Goal: Task Accomplishment & Management: Complete application form

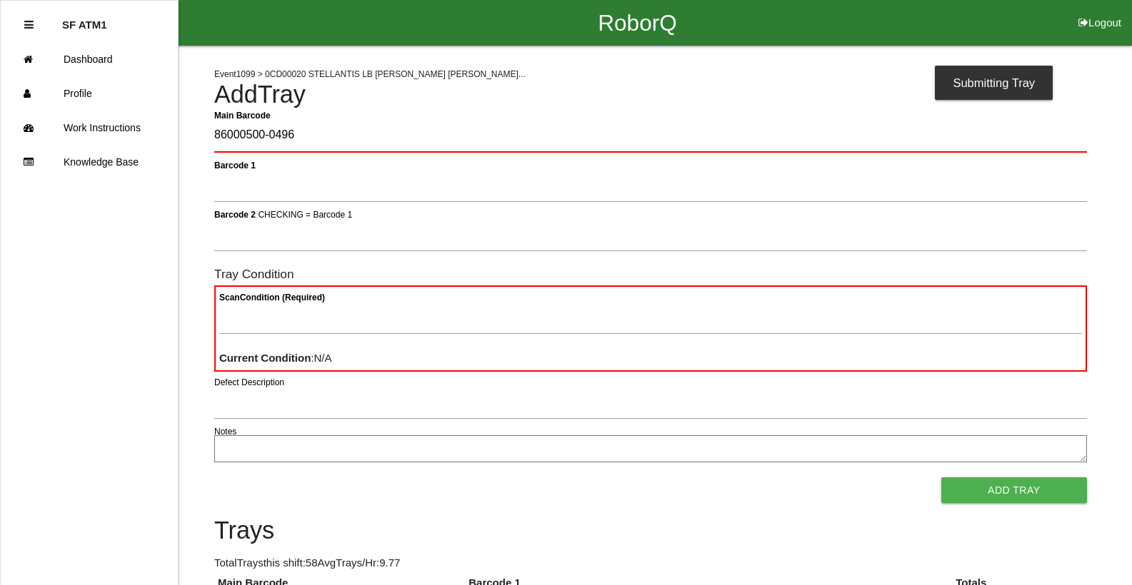
type Barcode "86000500-0496"
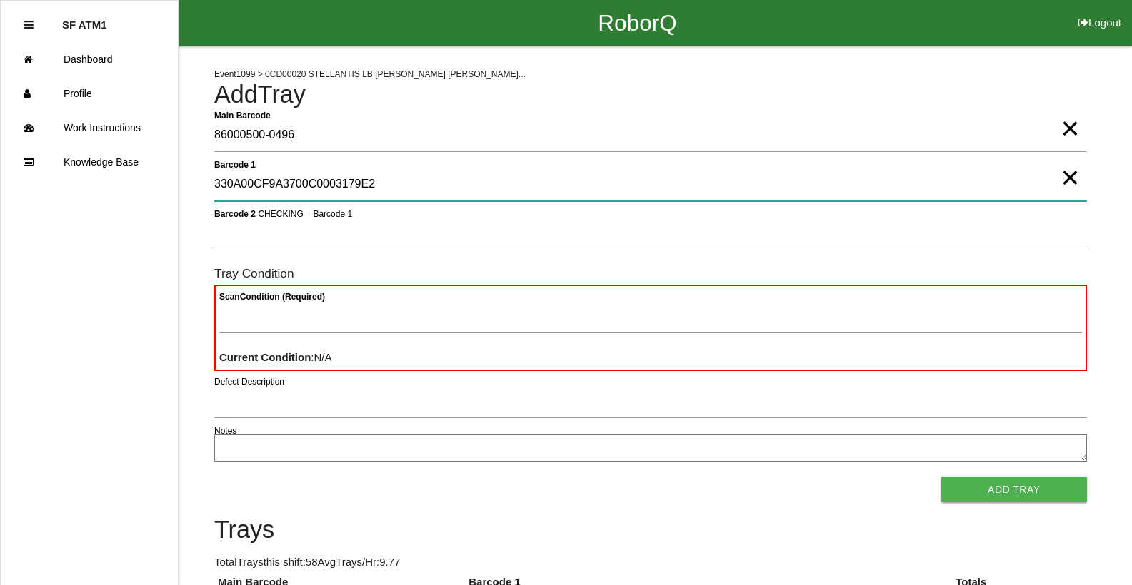
type 1 "330A00CF9A3700C0003179E2"
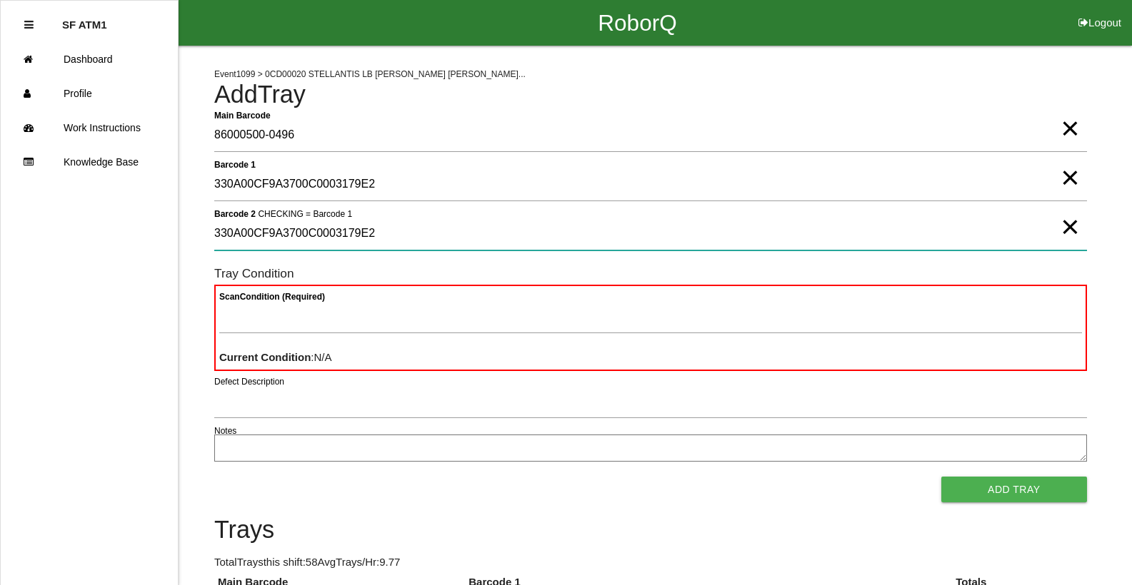
type 2 "330A00CF9A3700C0003179E2"
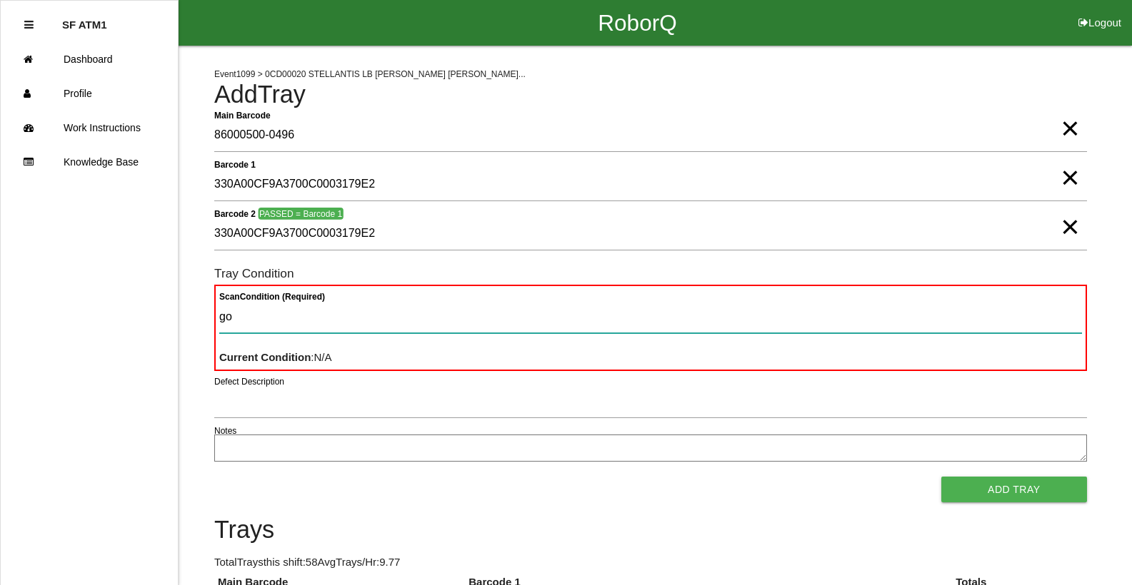
type Condition "goo"
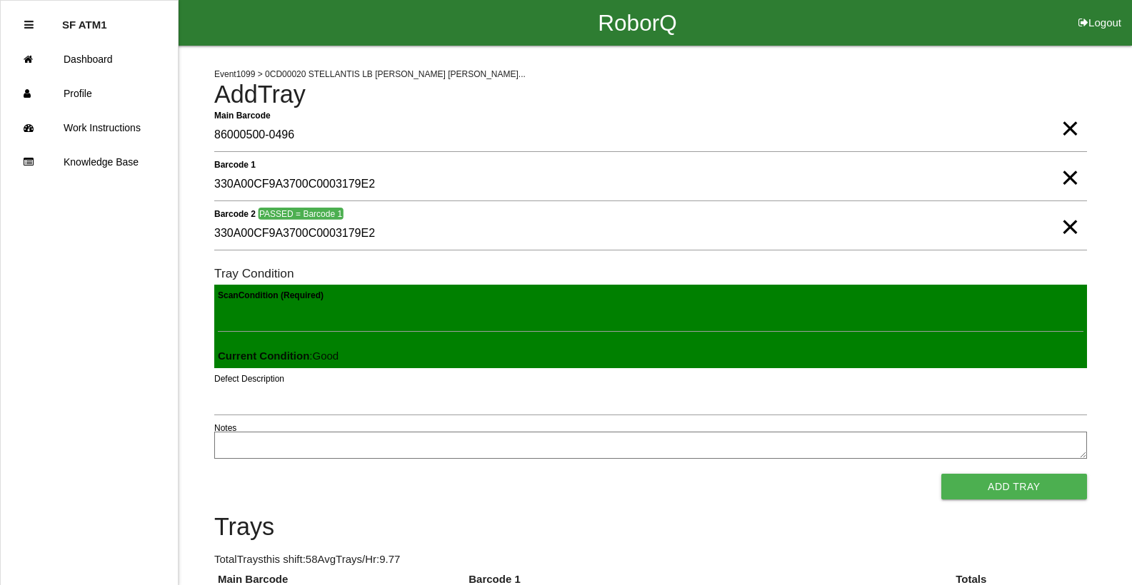
click at [941, 474] on button "Add Tray" at bounding box center [1014, 487] width 146 height 26
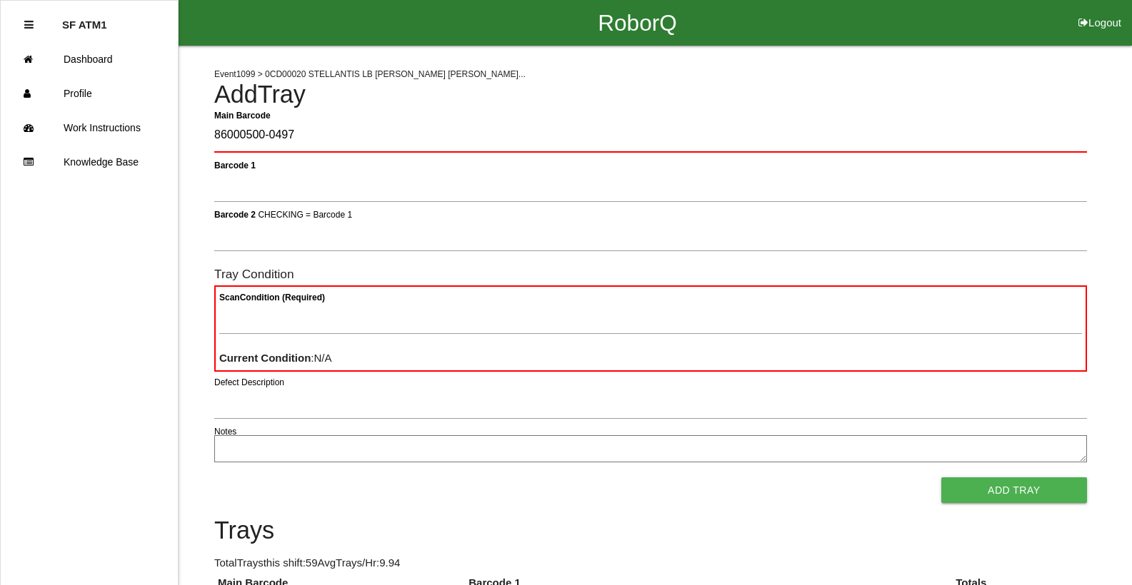
type Barcode "86000500-0497"
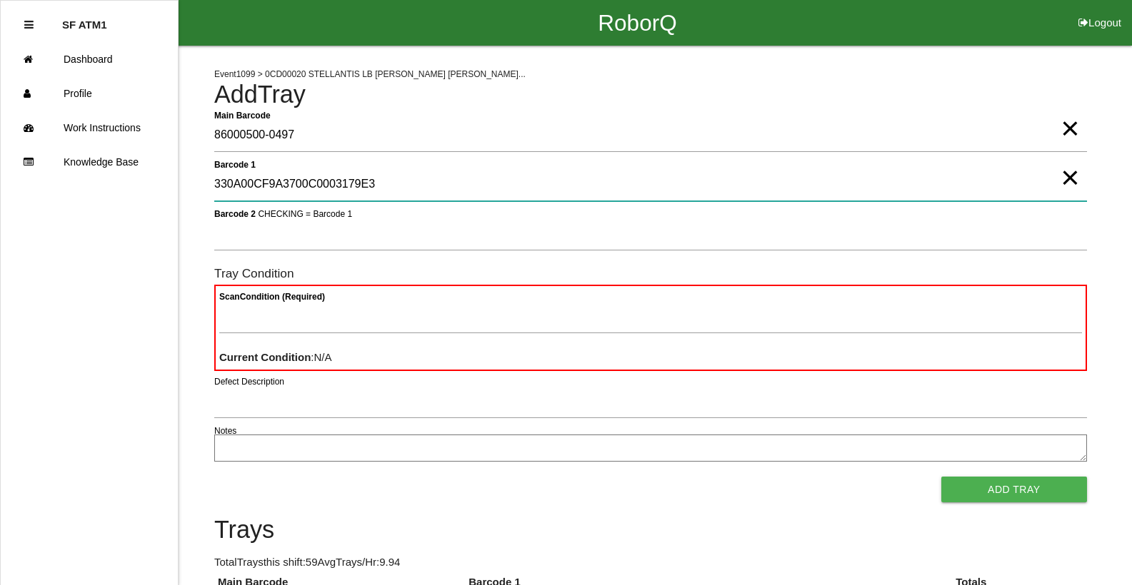
type 1 "330A00CF9A3700C0003179E3"
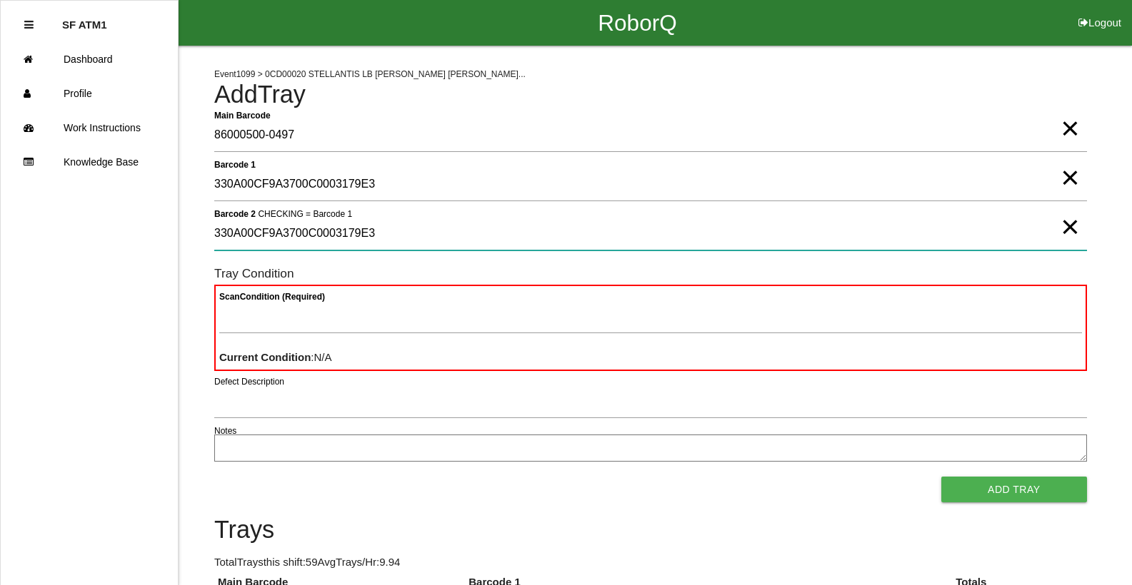
type 2 "330A00CF9A3700C0003179E3"
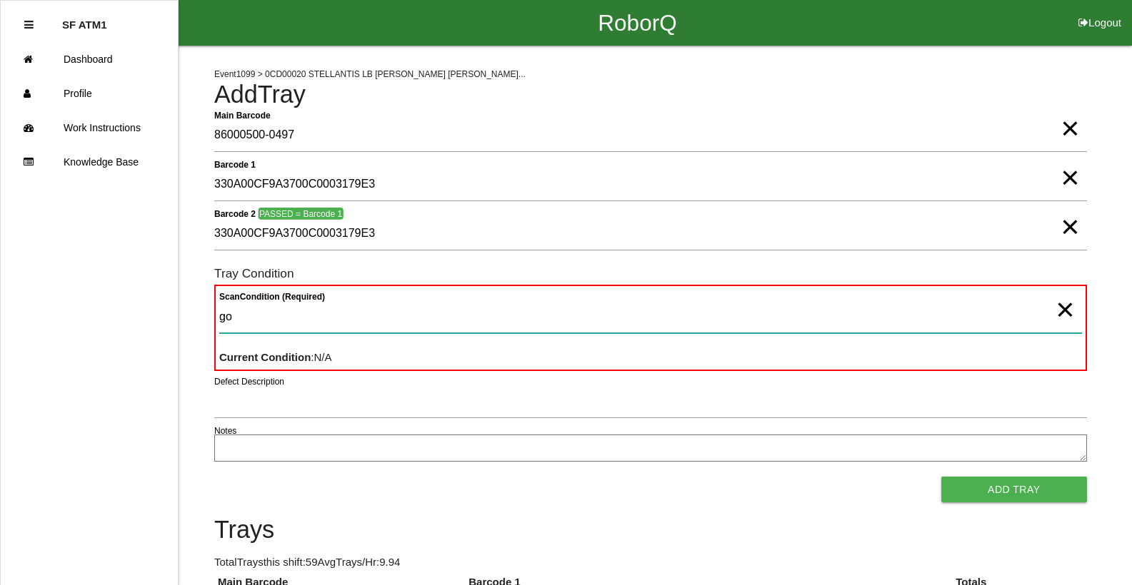
type Condition "goo"
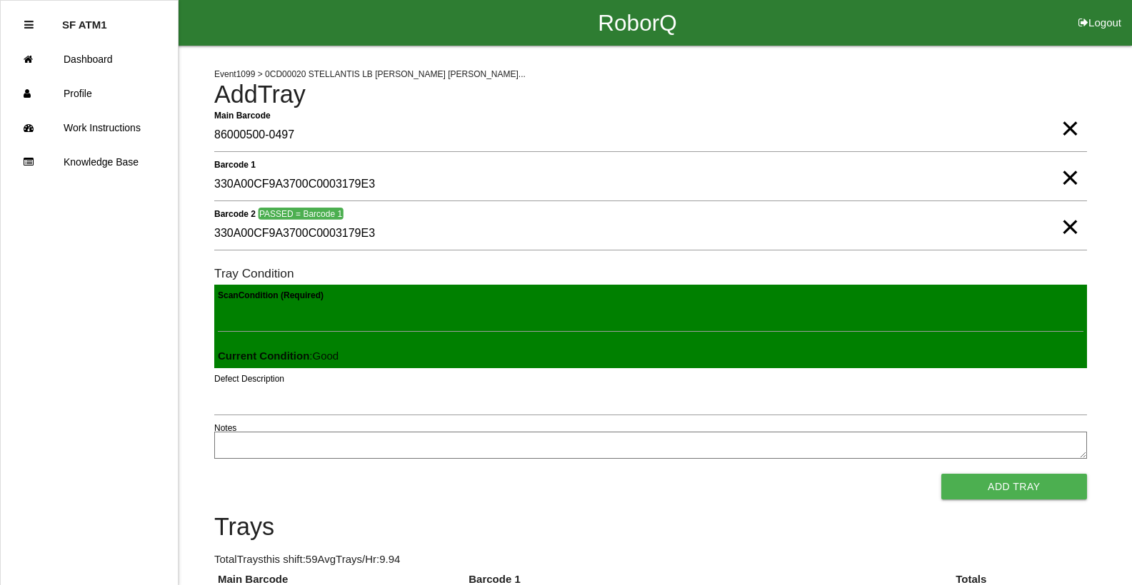
click at [941, 474] on button "Add Tray" at bounding box center [1014, 487] width 146 height 26
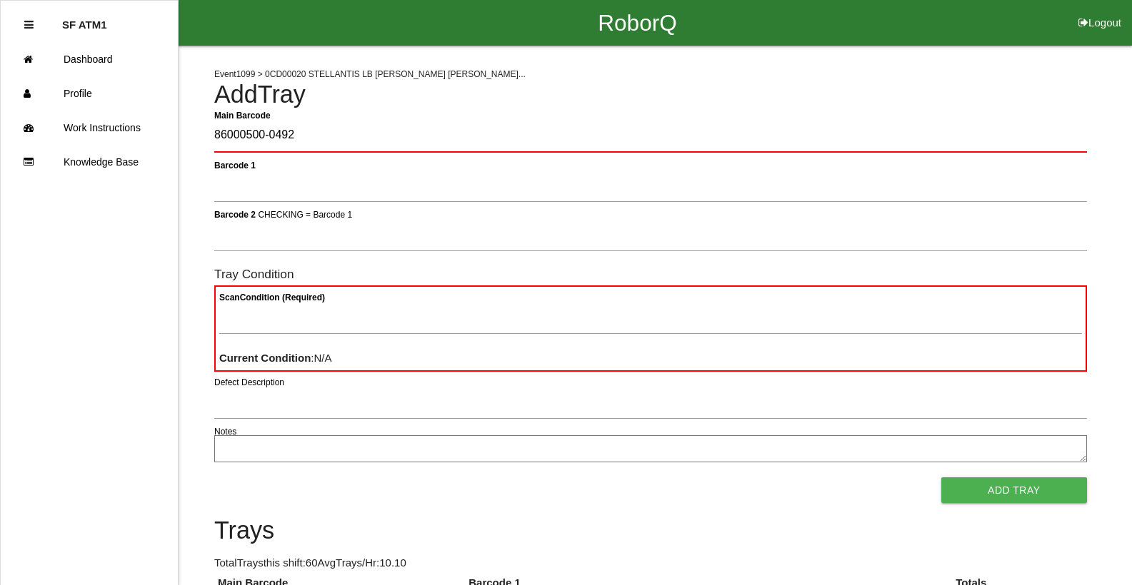
type Barcode "86000500-0492"
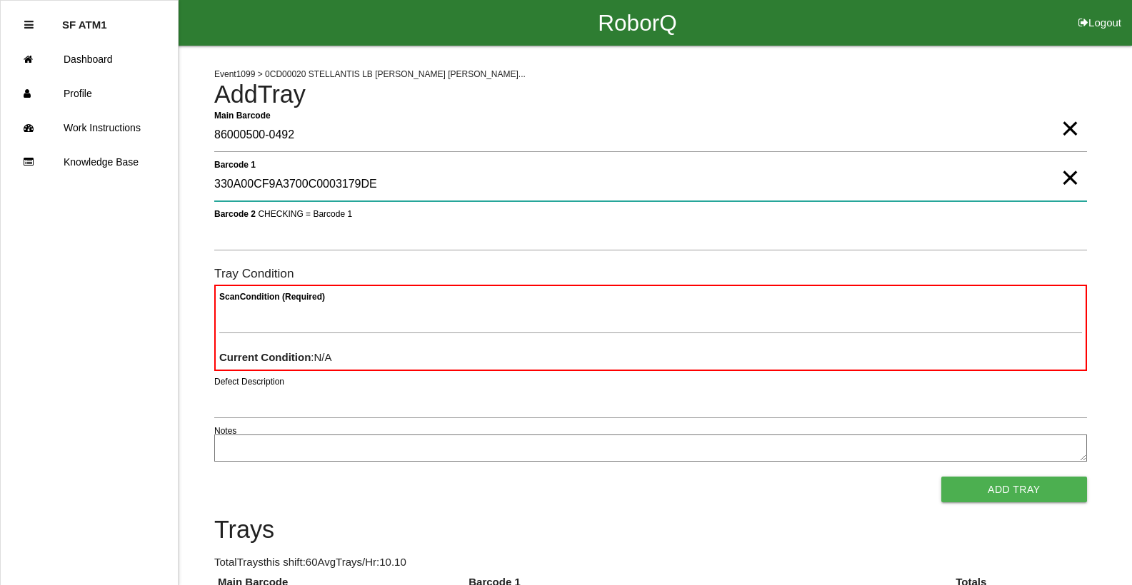
type 1 "330A00CF9A3700C0003179DE"
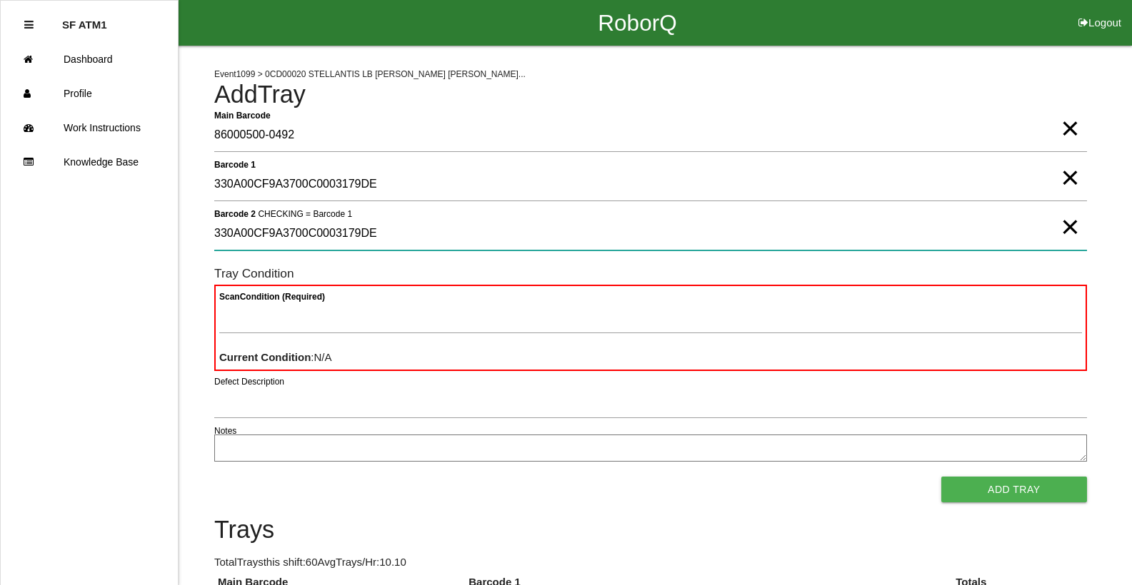
type 2 "330A00CF9A3700C0003179DE"
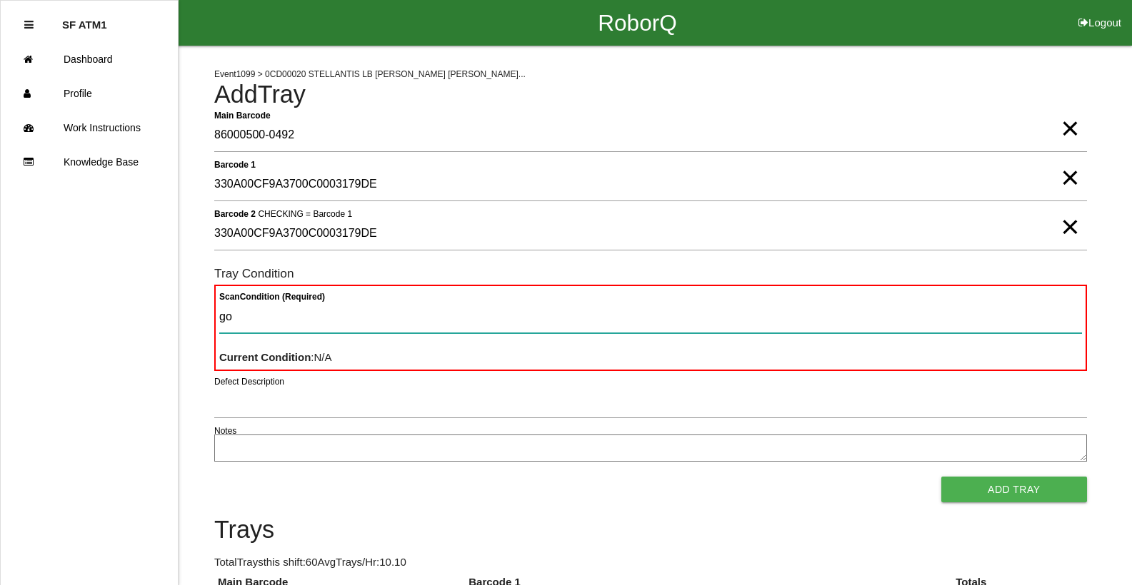
type Condition "goo"
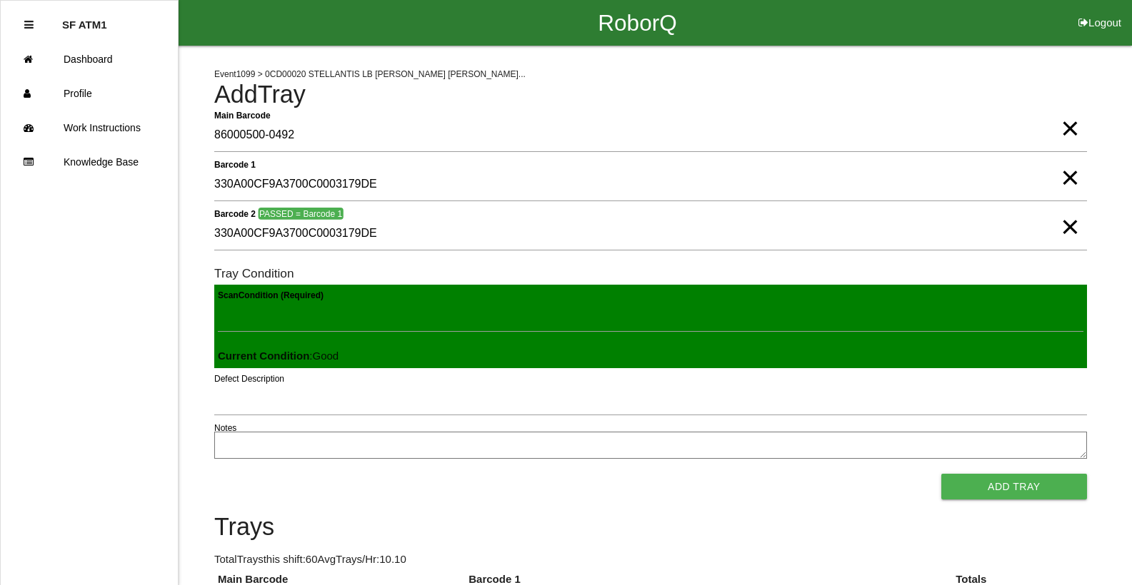
click at [941, 474] on button "Add Tray" at bounding box center [1014, 487] width 146 height 26
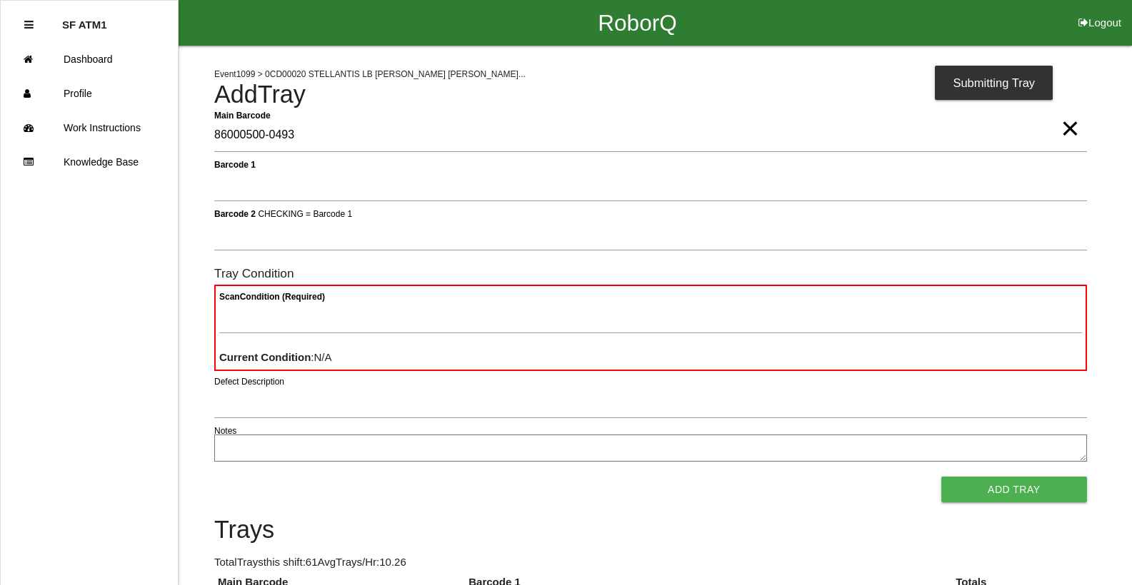
type Barcode "86000500-0493"
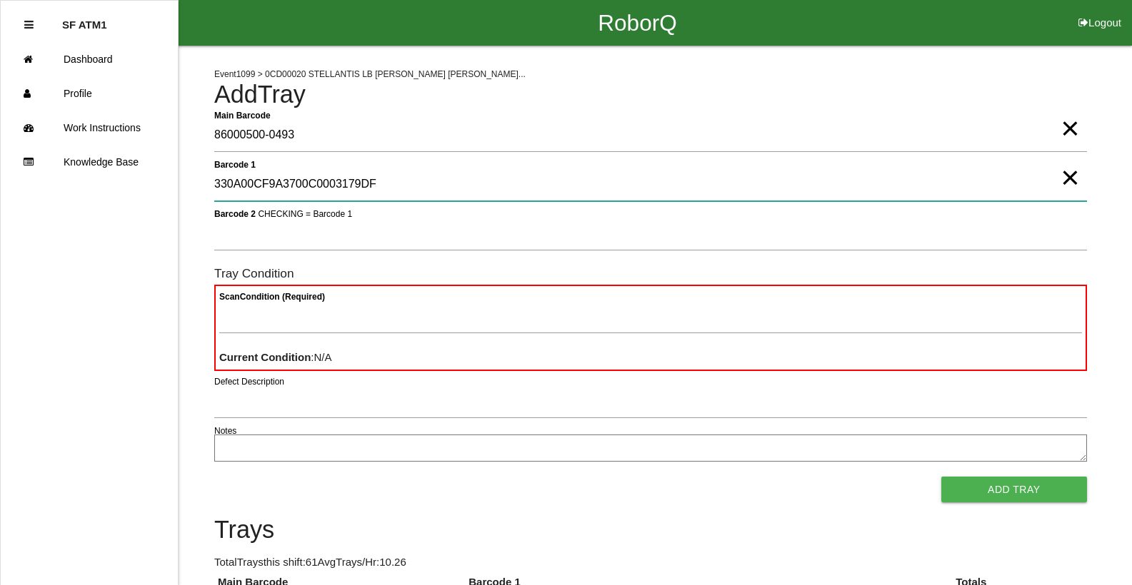
type 1 "330A00CF9A3700C0003179DF"
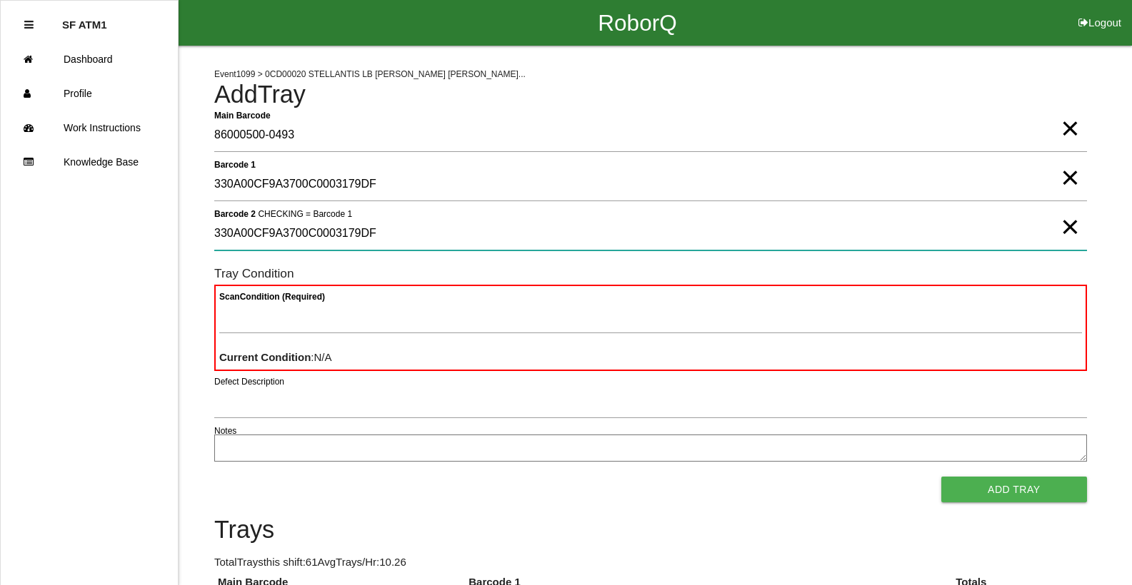
type 2 "330A00CF9A3700C0003179DF"
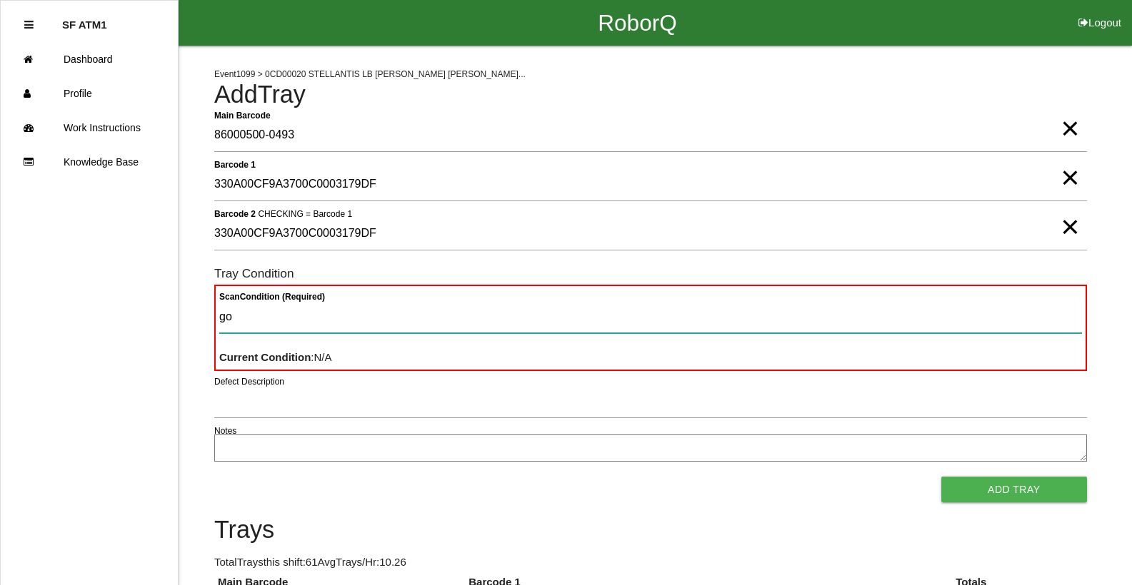
type Condition "goo"
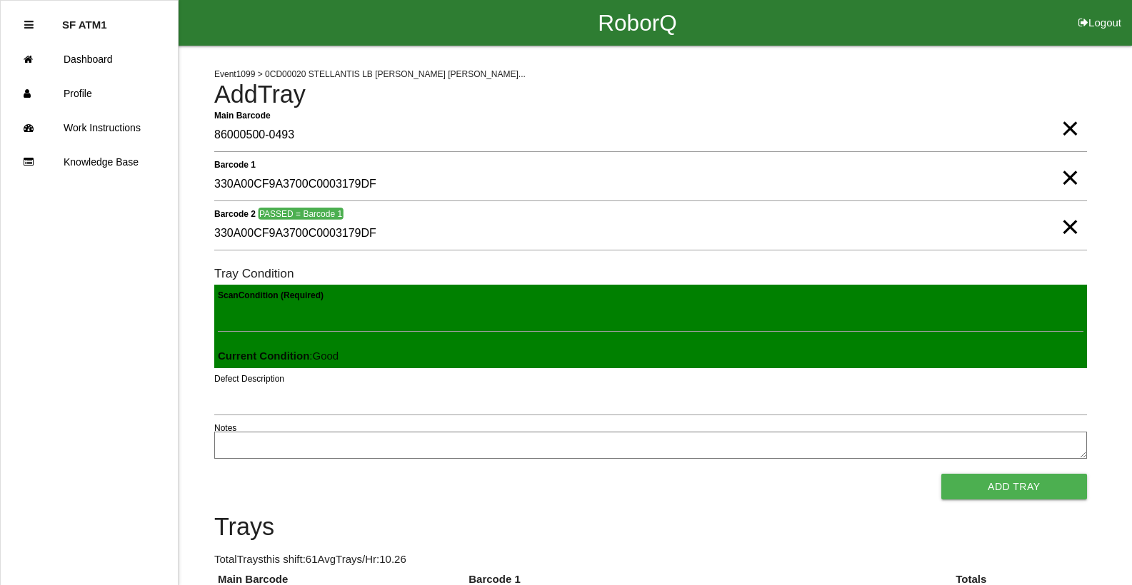
click at [941, 474] on button "Add Tray" at bounding box center [1014, 487] width 146 height 26
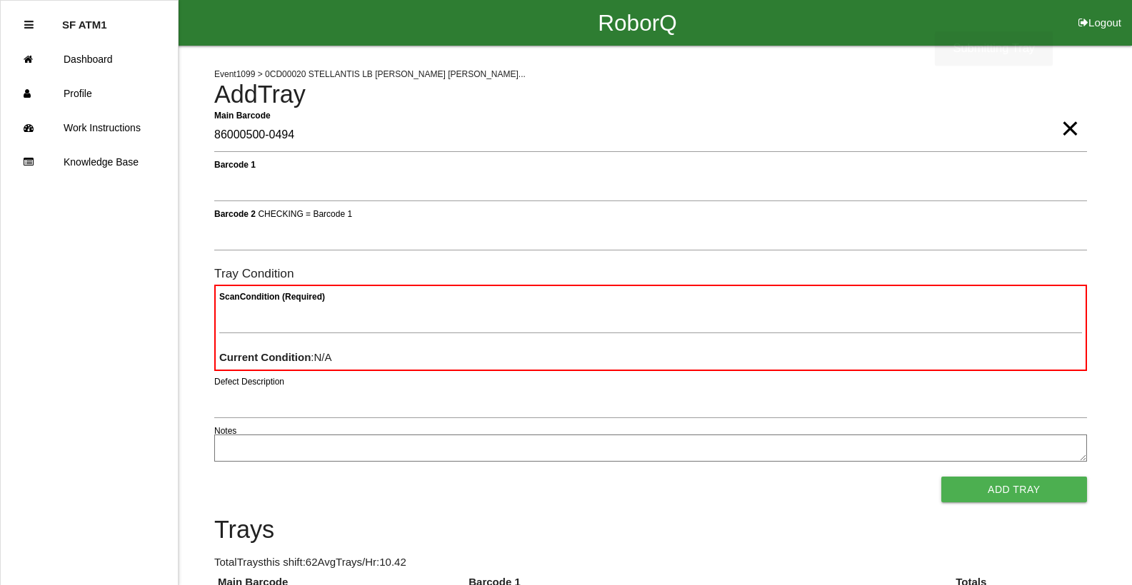
type Barcode "86000500-0494"
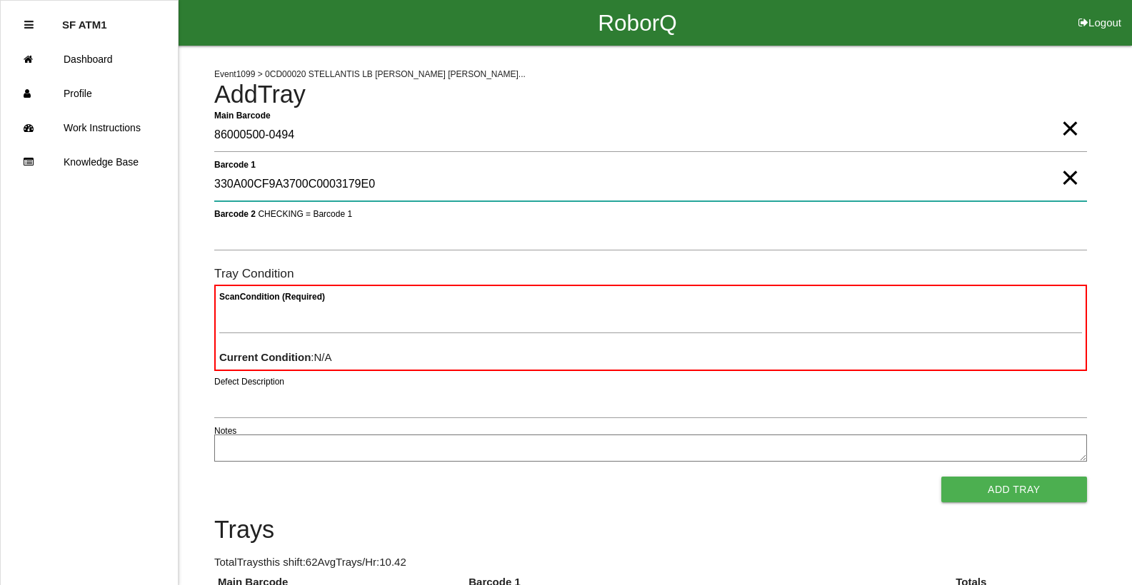
type 1 "330A00CF9A3700C0003179E0"
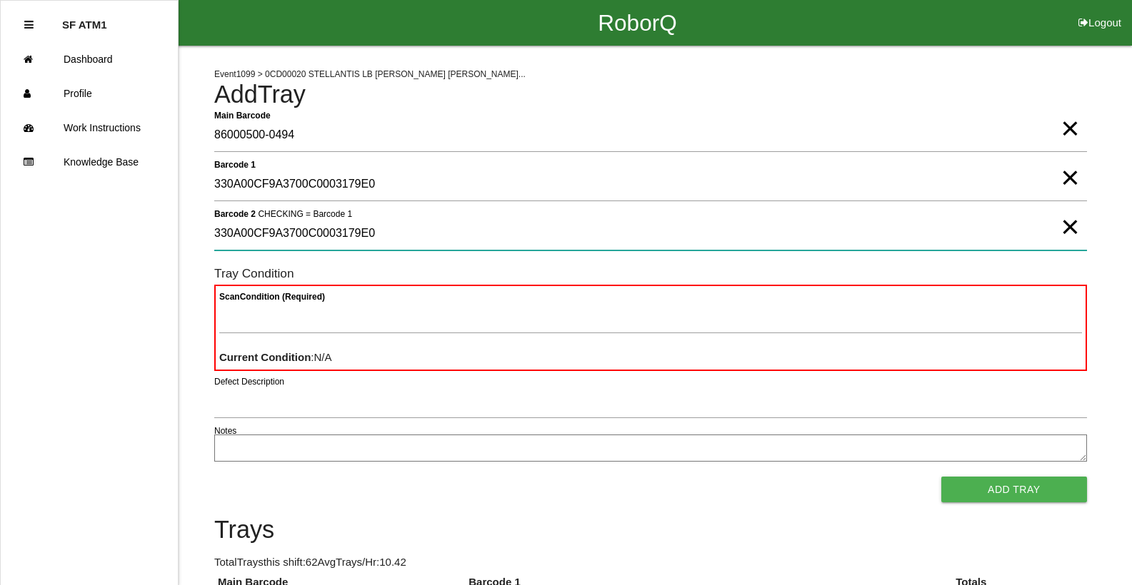
type 2 "330A00CF9A3700C0003179E0"
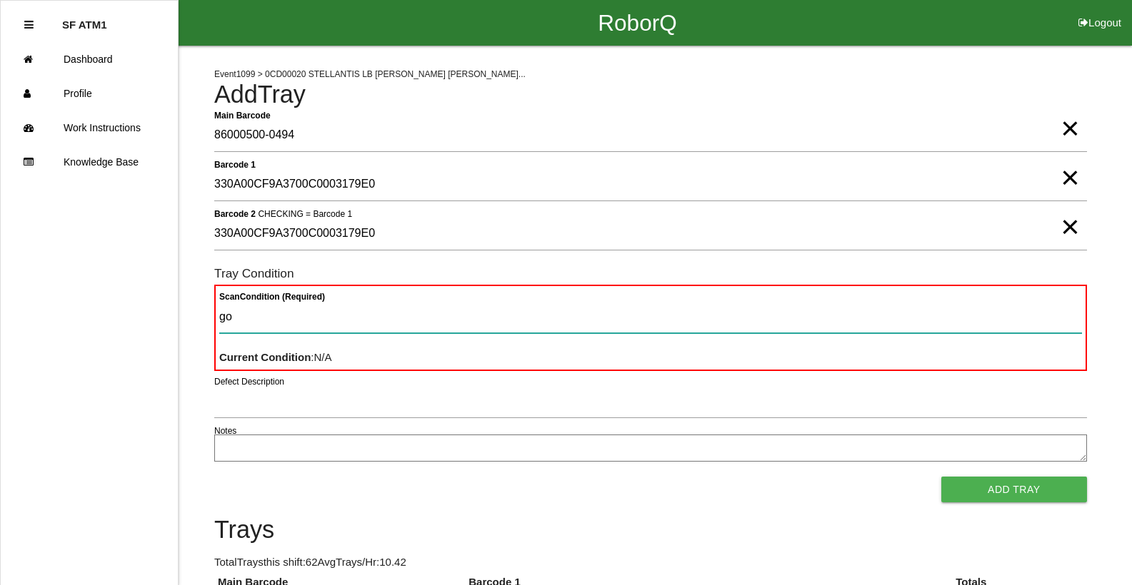
type Condition "goo"
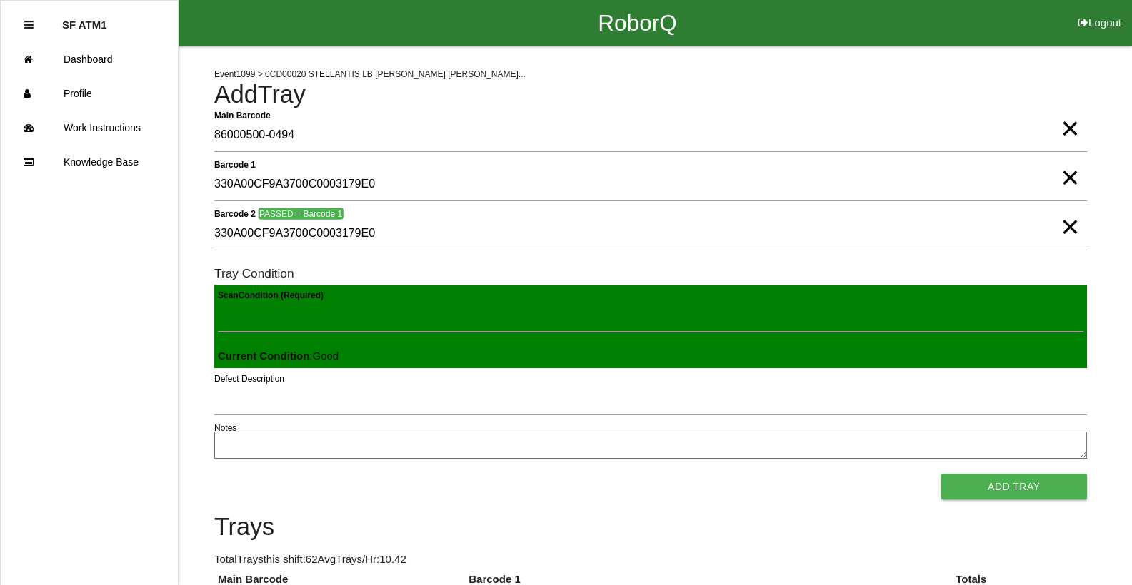
click at [941, 474] on button "Add Tray" at bounding box center [1014, 487] width 146 height 26
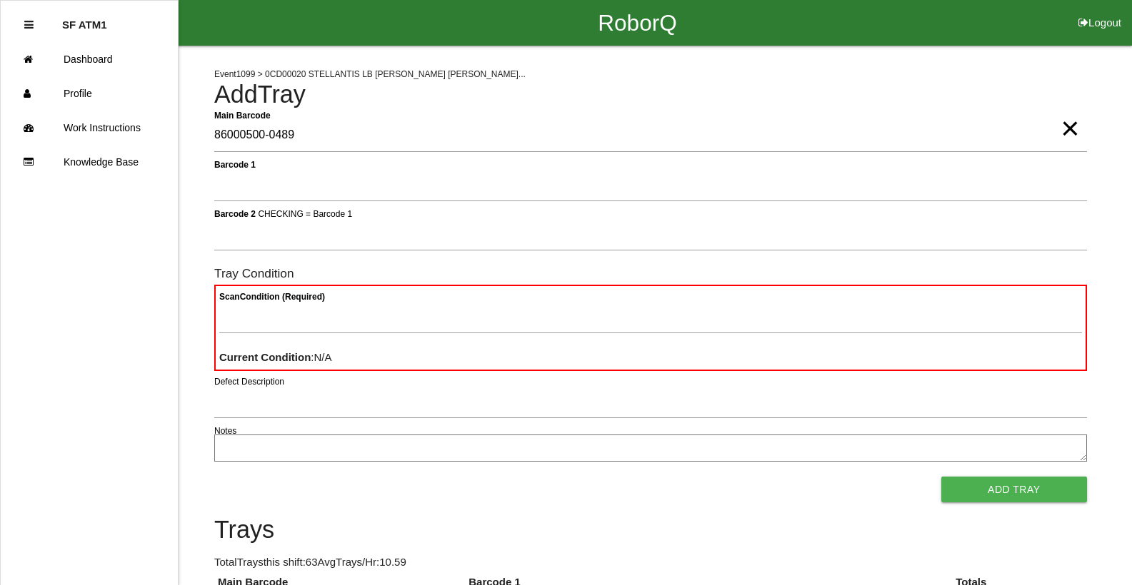
type Barcode "86000500-0489"
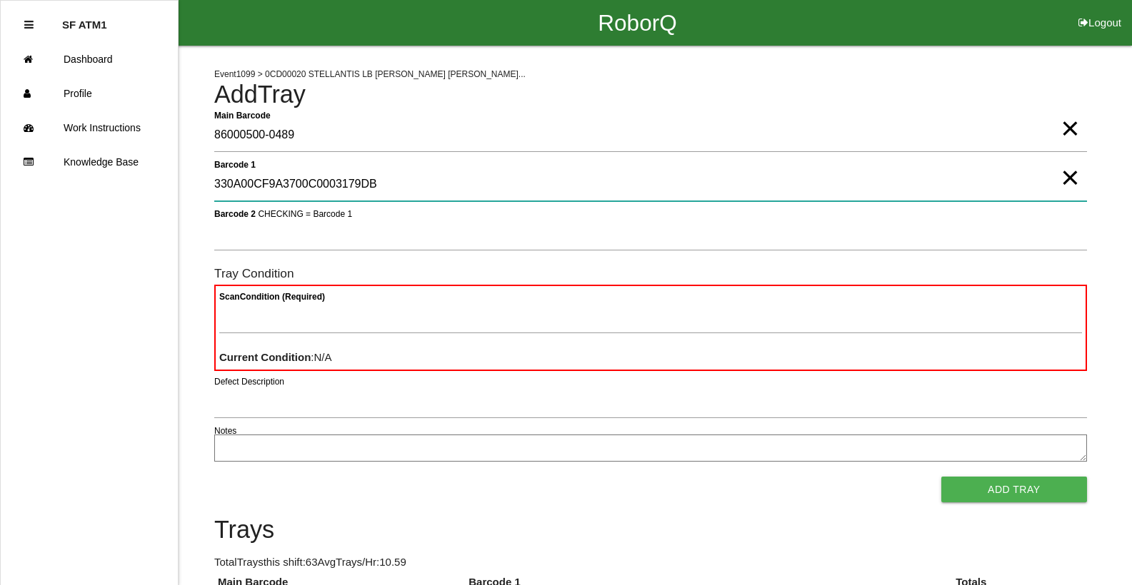
type 1 "330A00CF9A3700C0003179DB"
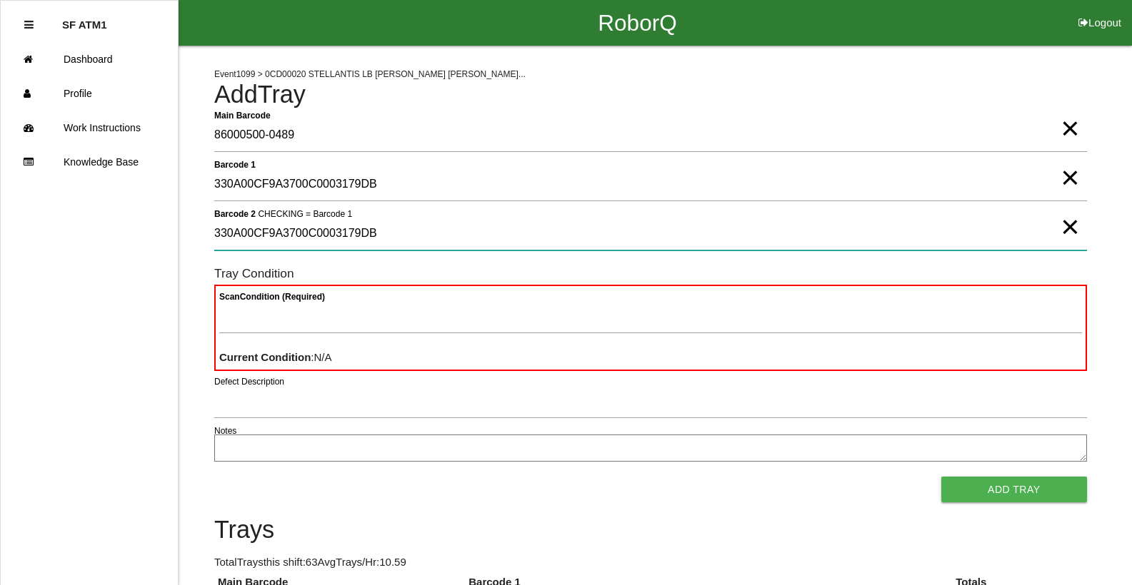
type 2 "330A00CF9A3700C0003179DB"
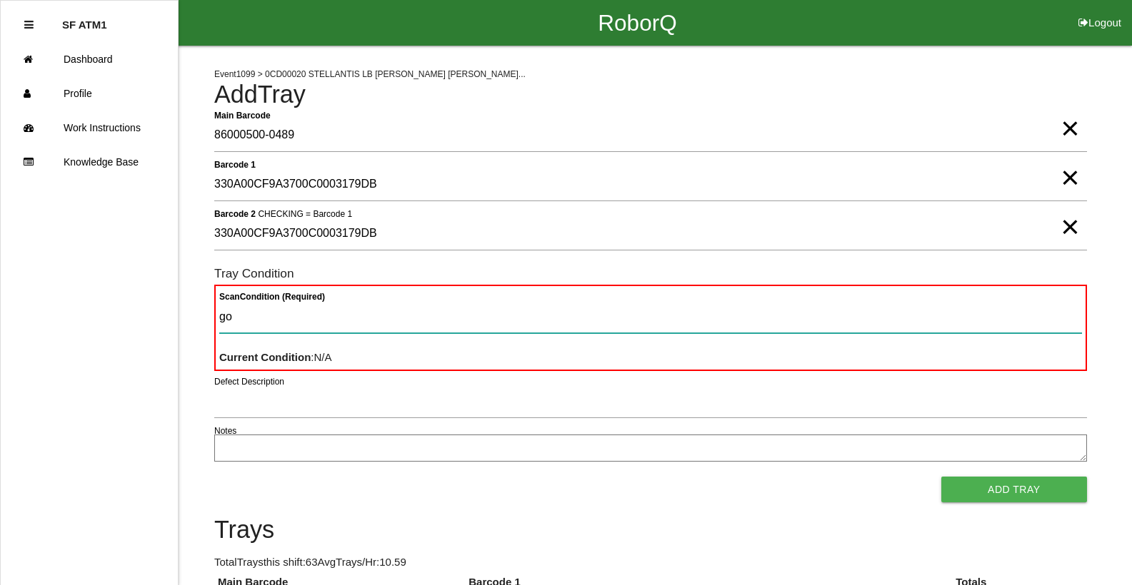
type Condition "goo"
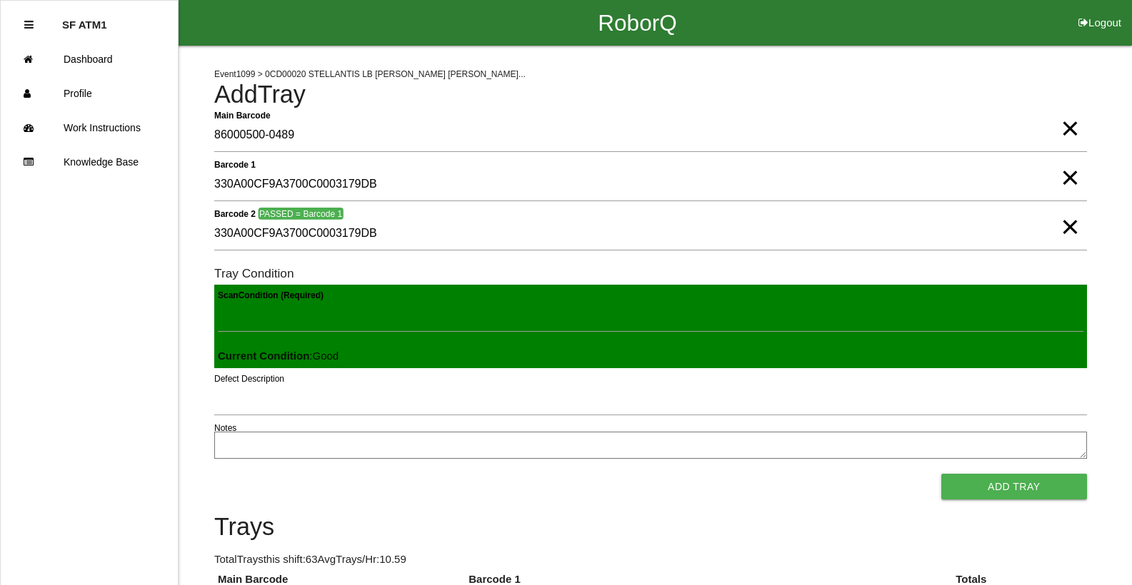
click at [941, 474] on button "Add Tray" at bounding box center [1014, 487] width 146 height 26
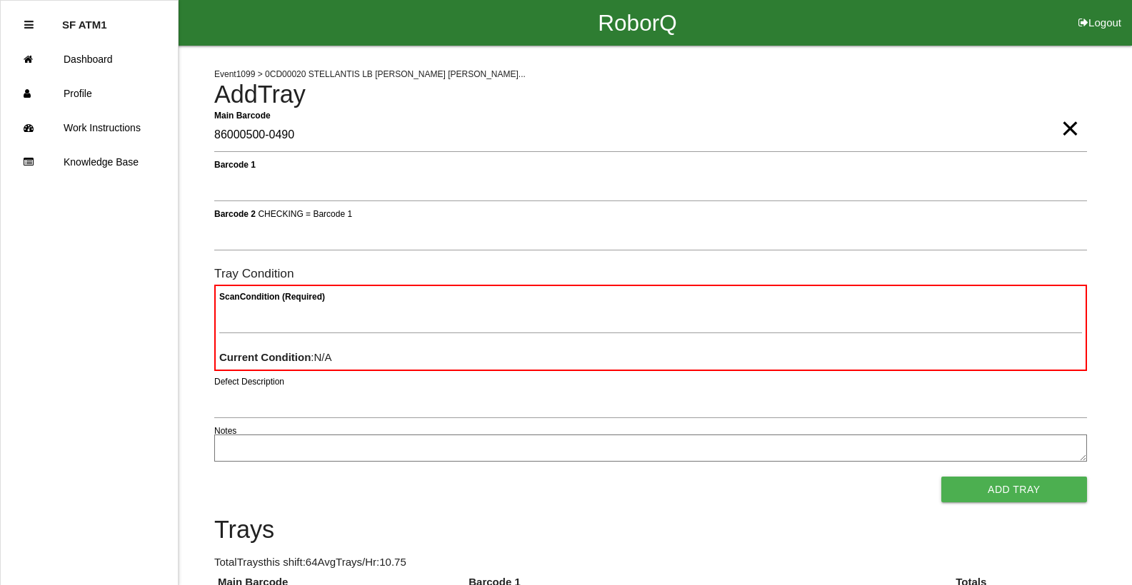
type Barcode "86000500-0490"
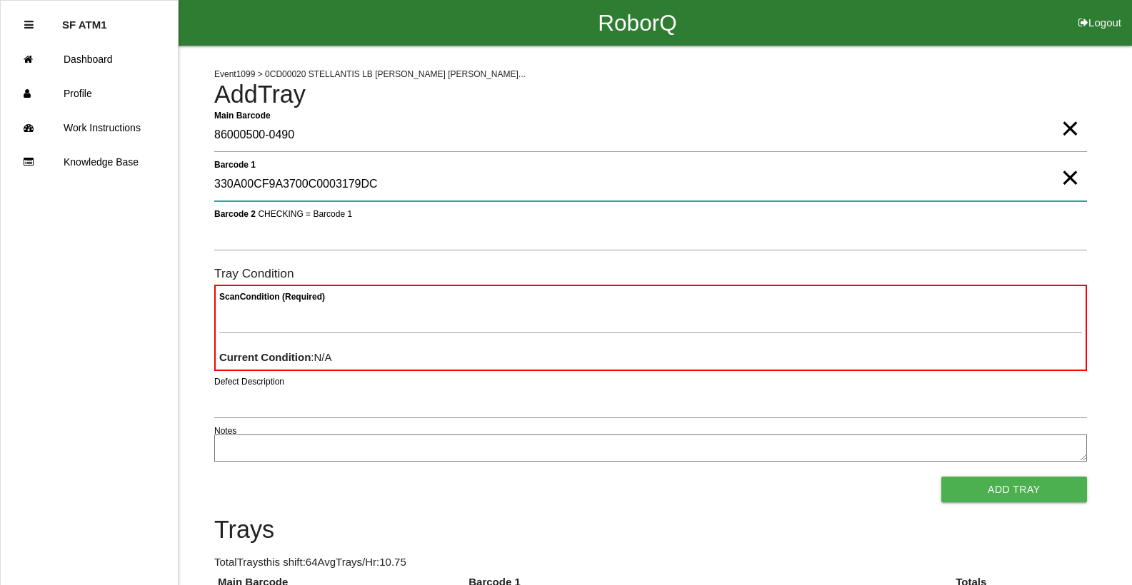
type 1 "330A00CF9A3700C0003179DC"
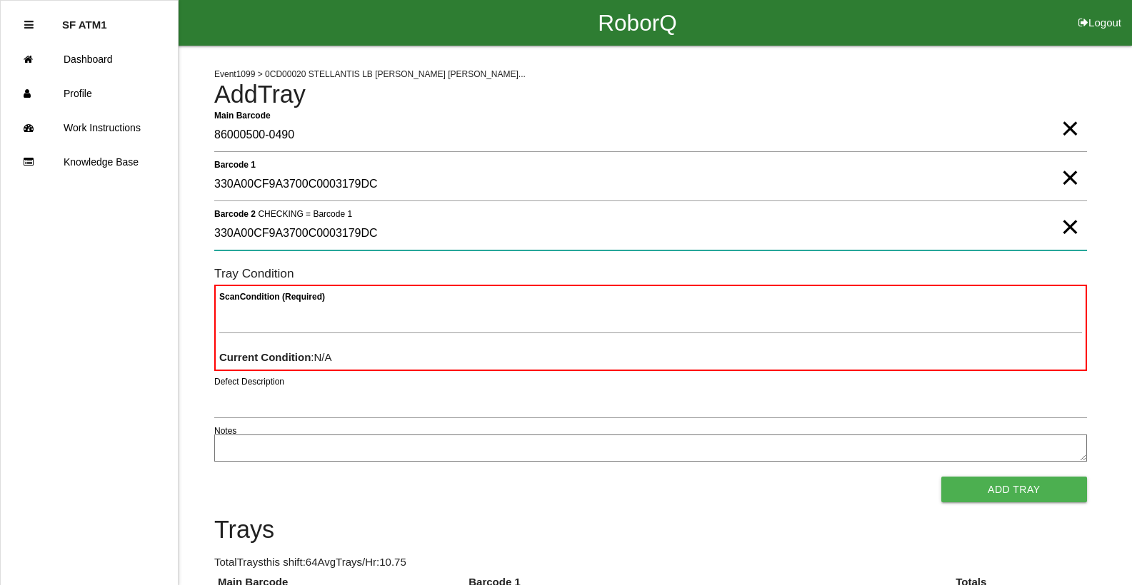
type 2 "330A00CF9A3700C0003179DC"
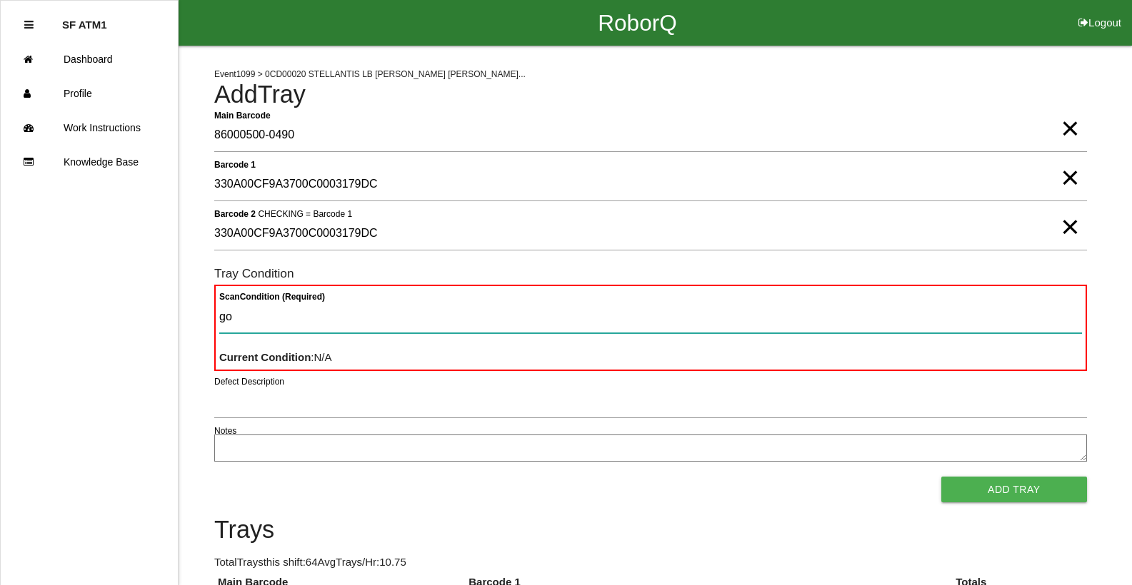
type Condition "goo"
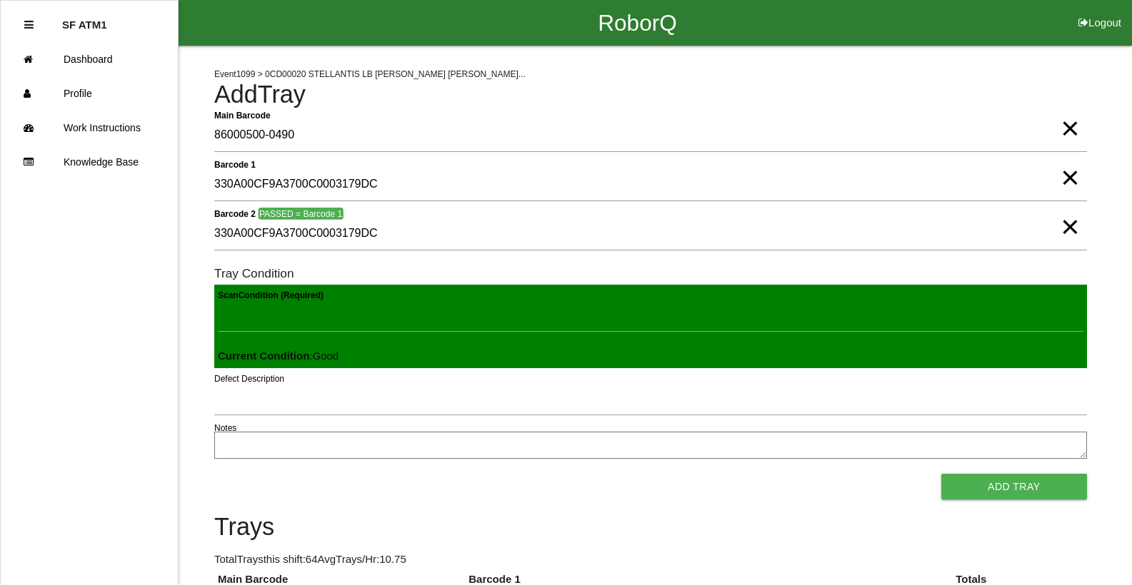
click at [941, 474] on button "Add Tray" at bounding box center [1014, 487] width 146 height 26
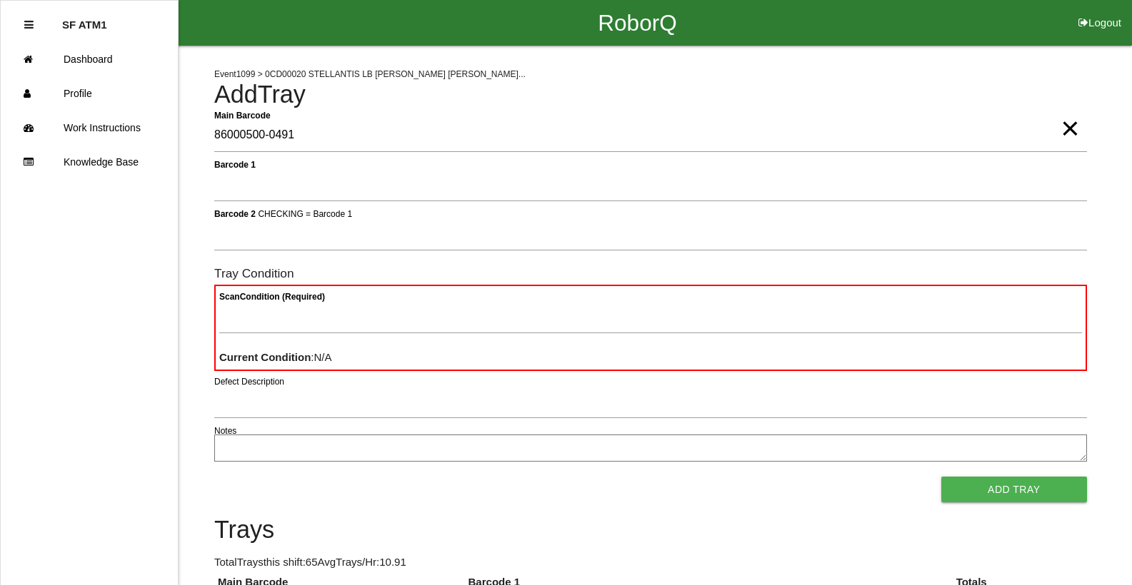
type Barcode "86000500-0491"
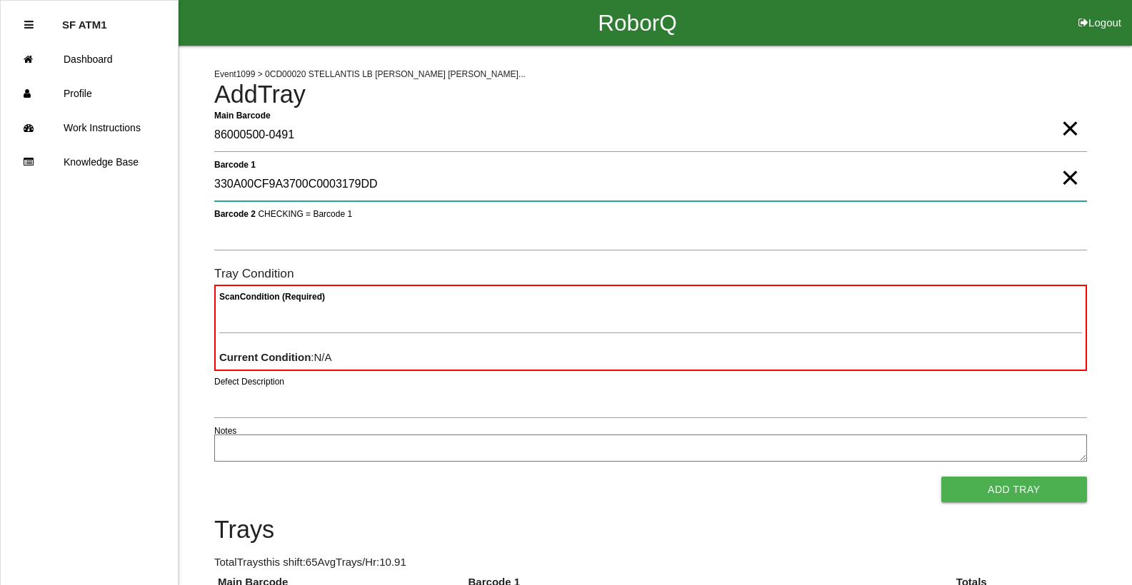
type 1 "330A00CF9A3700C0003179DD"
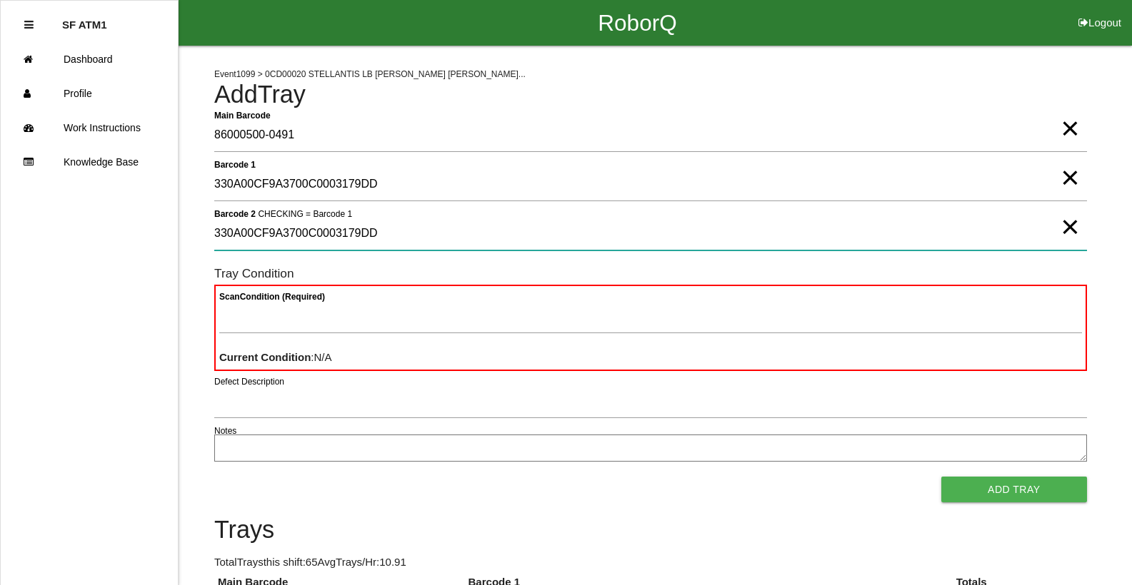
type 2 "330A00CF9A3700C0003179DD"
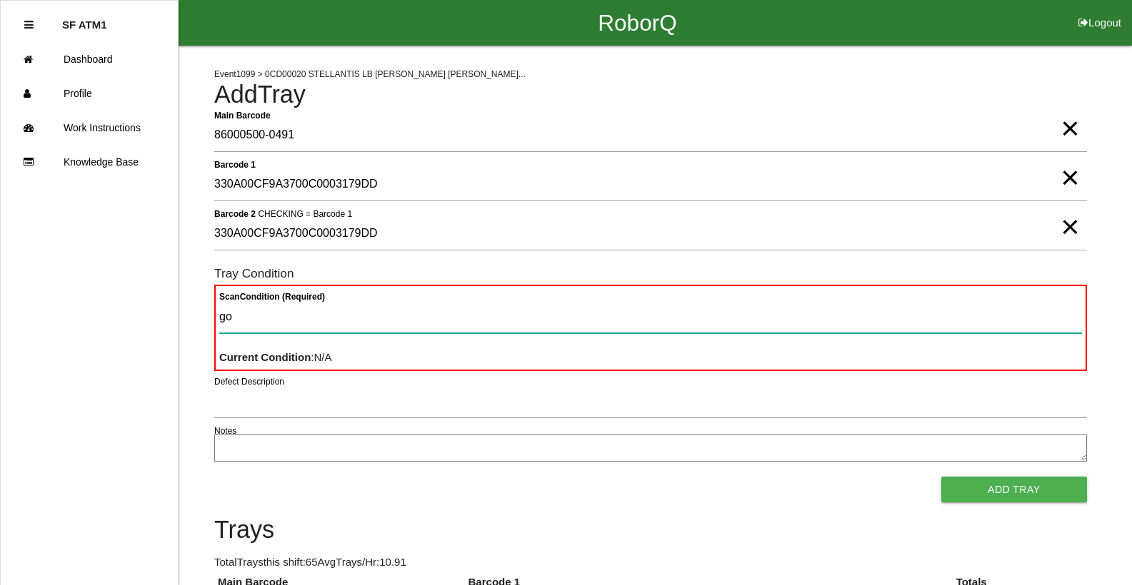
type Condition "goo"
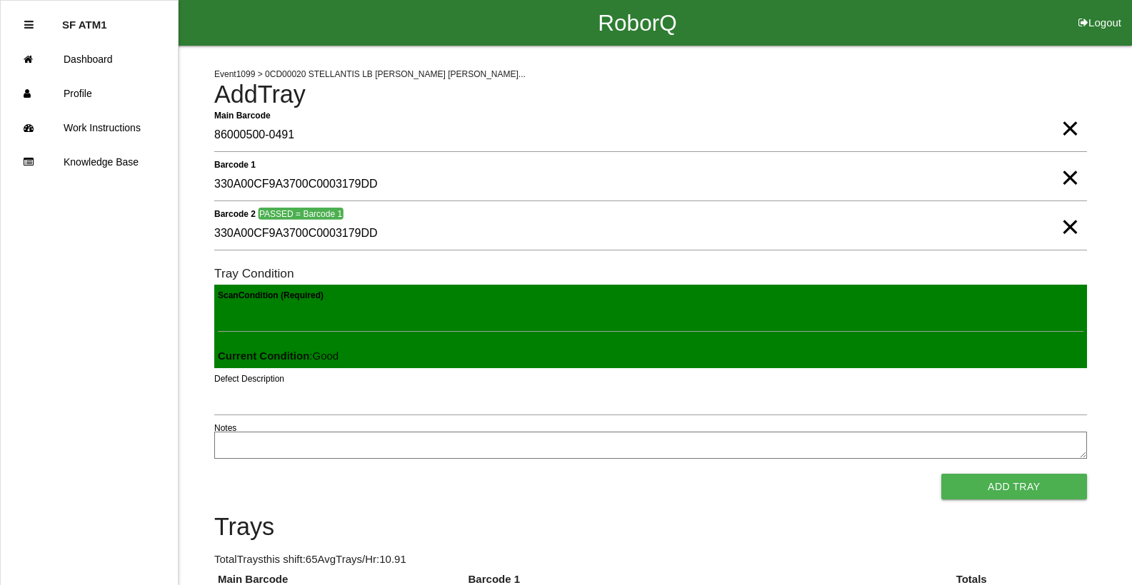
click at [941, 474] on button "Add Tray" at bounding box center [1014, 487] width 146 height 26
